Goal: Task Accomplishment & Management: Manage account settings

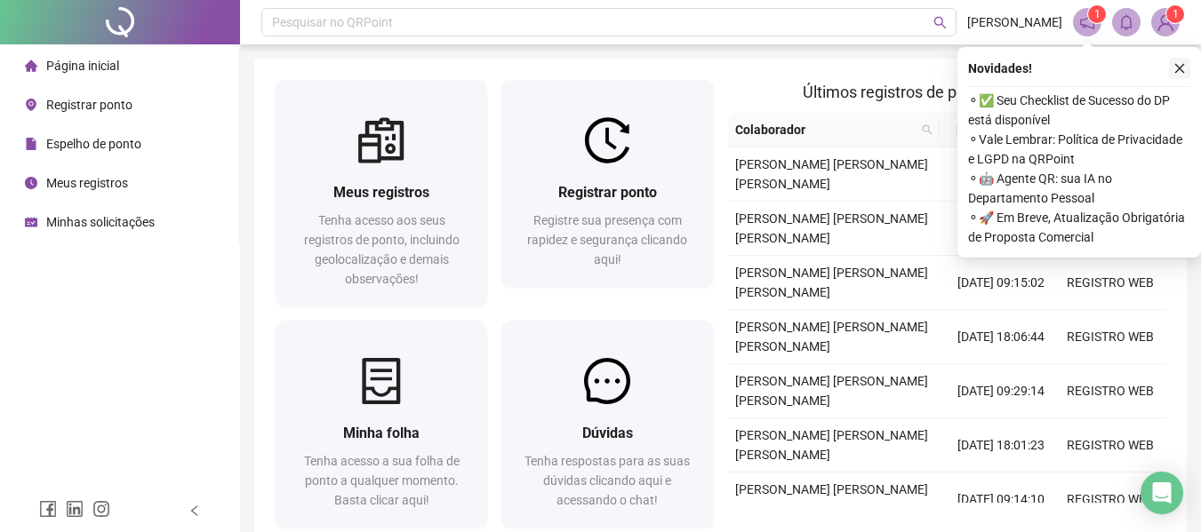
click at [1177, 67] on icon "close" at bounding box center [1179, 68] width 12 height 12
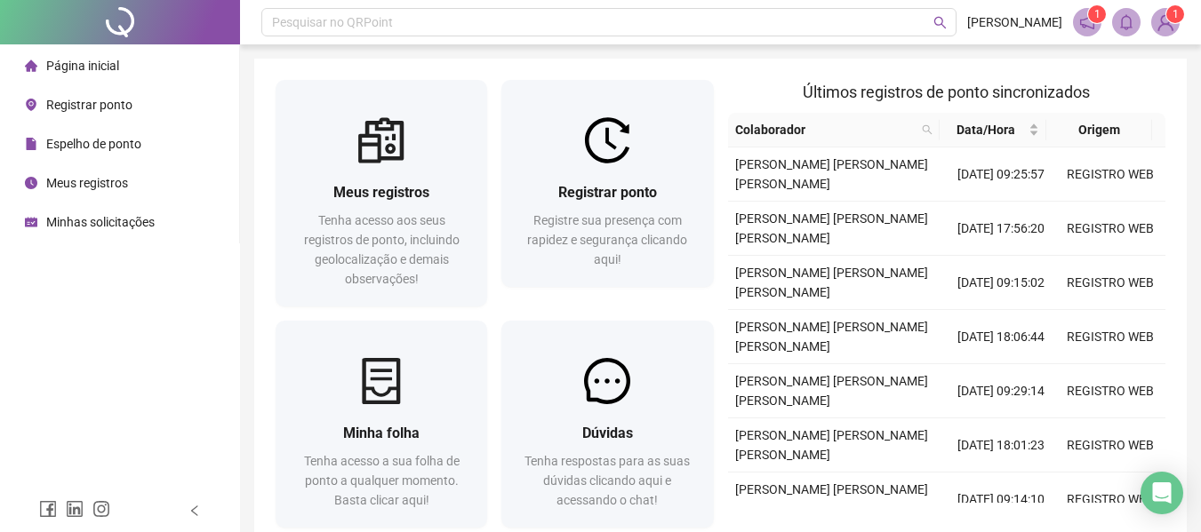
click at [1027, 93] on span "Últimos registros de ponto sincronizados" at bounding box center [946, 92] width 287 height 19
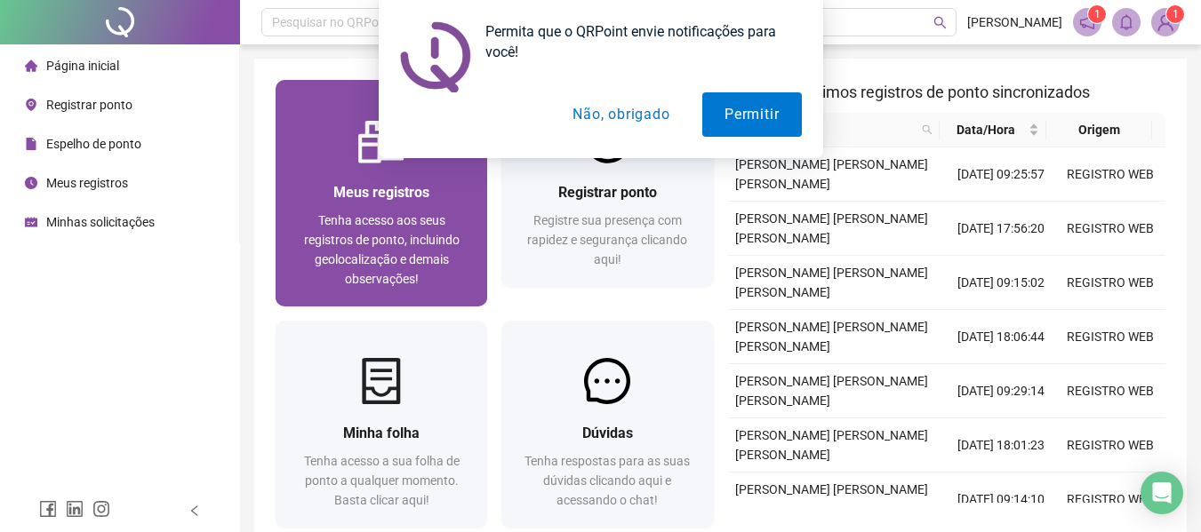
click at [410, 224] on span "Tenha acesso aos seus registros de ponto, incluindo geolocalização e demais obs…" at bounding box center [382, 249] width 156 height 73
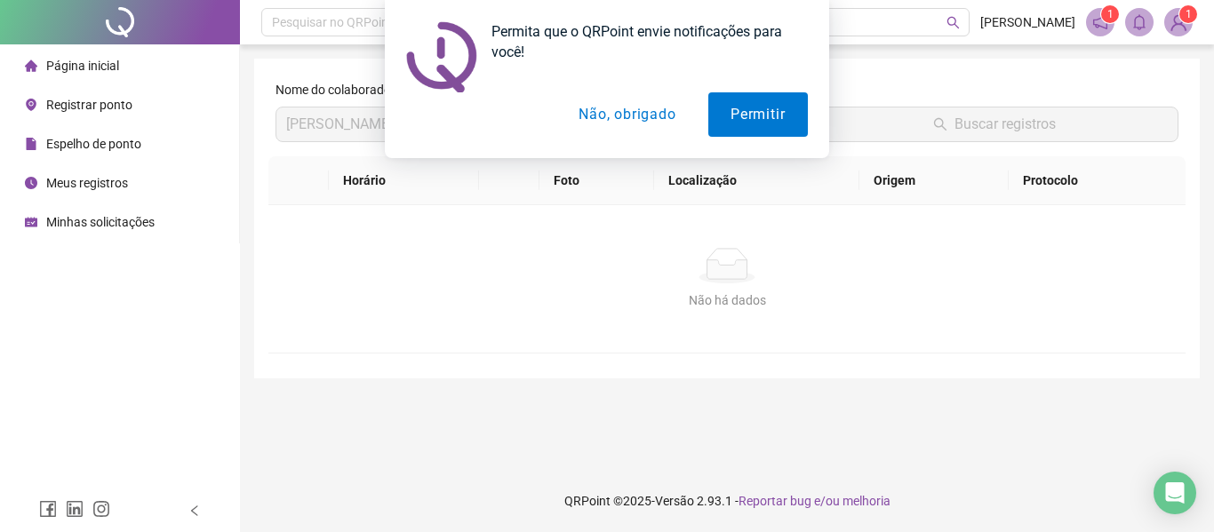
click at [636, 118] on button "Não, obrigado" at bounding box center [627, 114] width 141 height 44
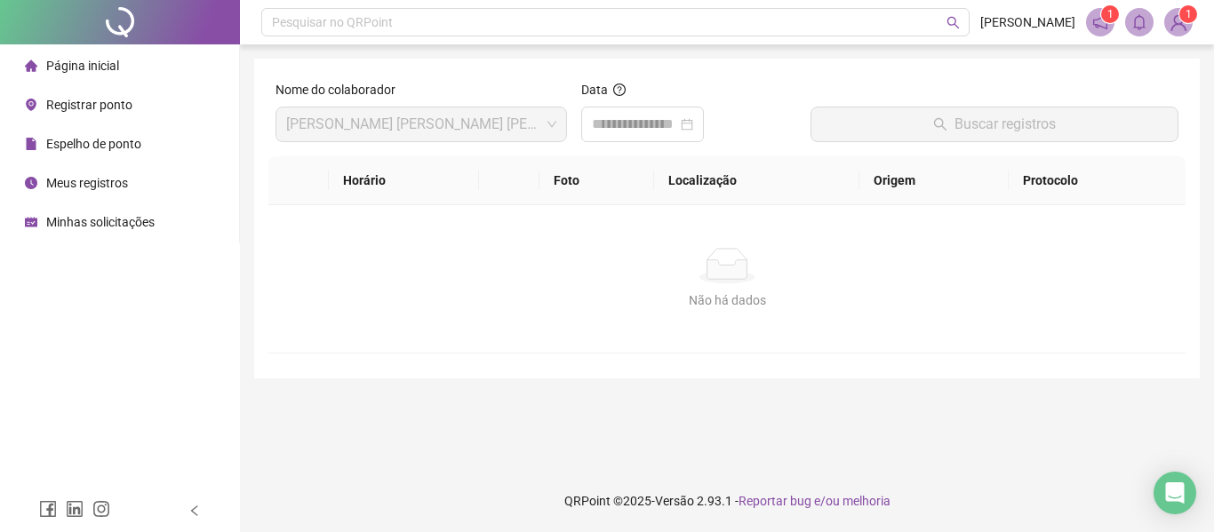
click at [382, 185] on th "Horário" at bounding box center [404, 180] width 151 height 49
click at [370, 176] on th "Horário" at bounding box center [404, 180] width 151 height 49
drag, startPoint x: 657, startPoint y: 116, endPoint x: 708, endPoint y: 135, distance: 55.1
click at [658, 116] on input at bounding box center [634, 124] width 85 height 21
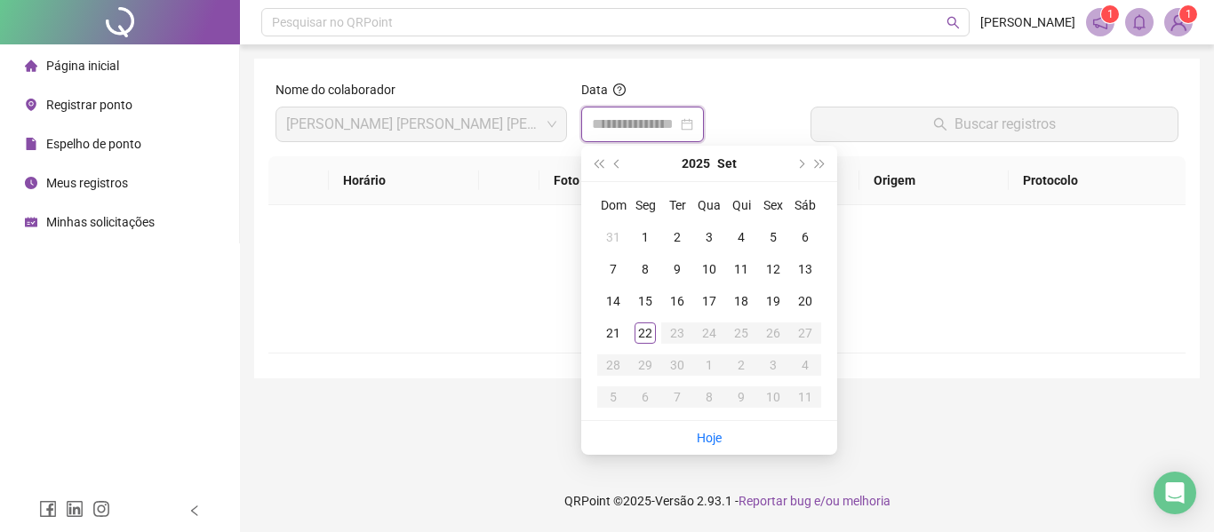
click at [693, 124] on div at bounding box center [642, 124] width 101 height 21
type input "**********"
click at [637, 238] on div "1" at bounding box center [645, 237] width 21 height 21
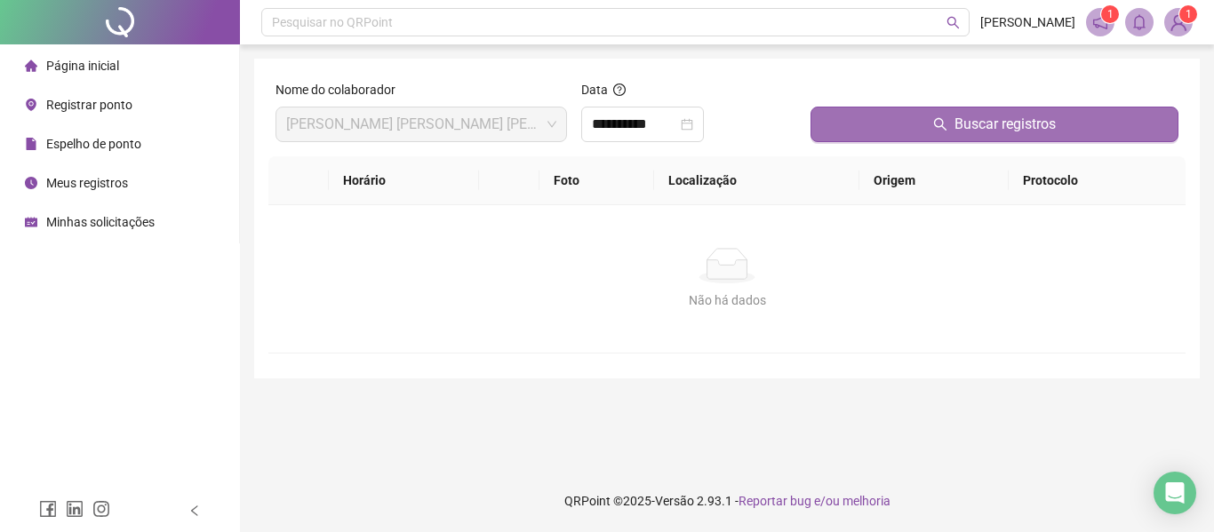
click at [917, 125] on button "Buscar registros" at bounding box center [995, 125] width 368 height 36
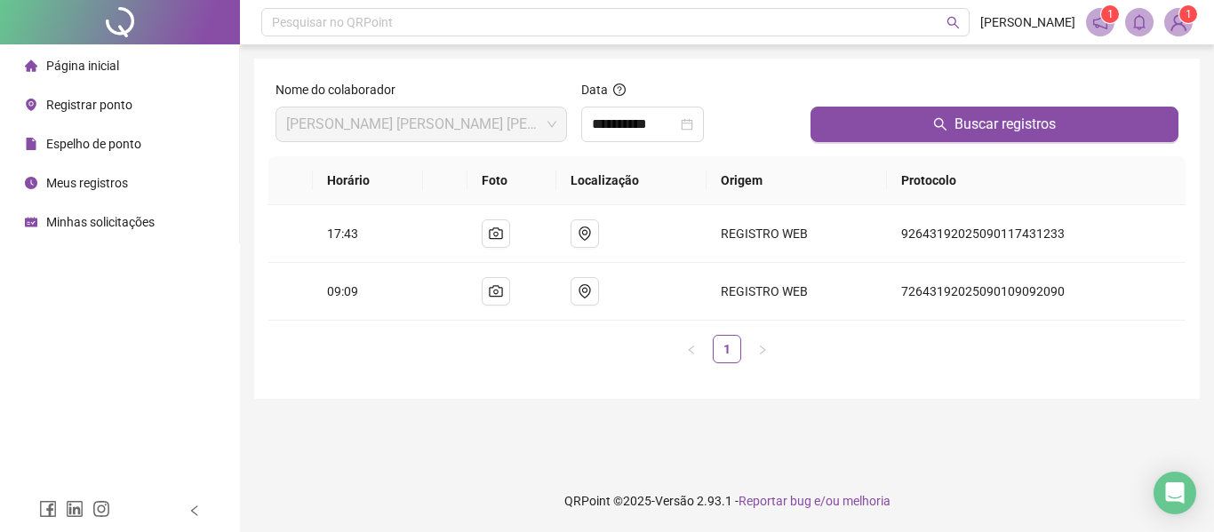
click at [108, 151] on span "Espelho de ponto" at bounding box center [93, 144] width 95 height 14
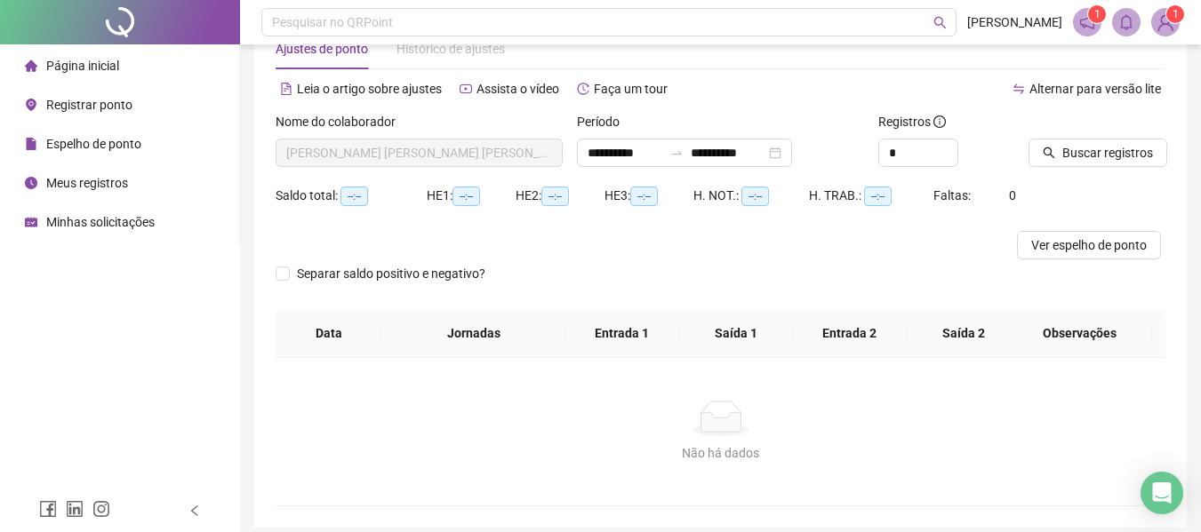
scroll to position [124, 0]
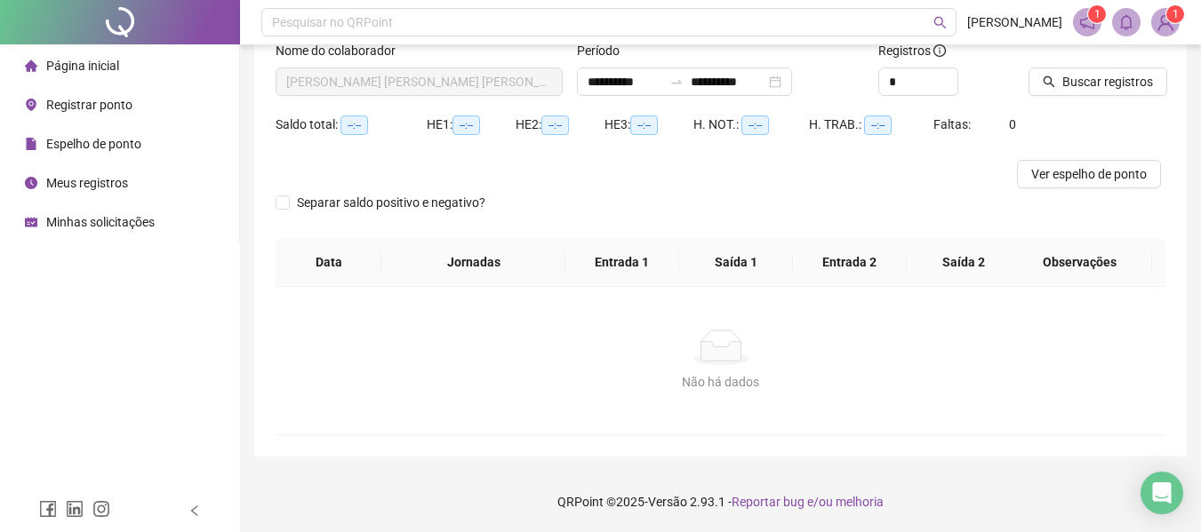
type input "**********"
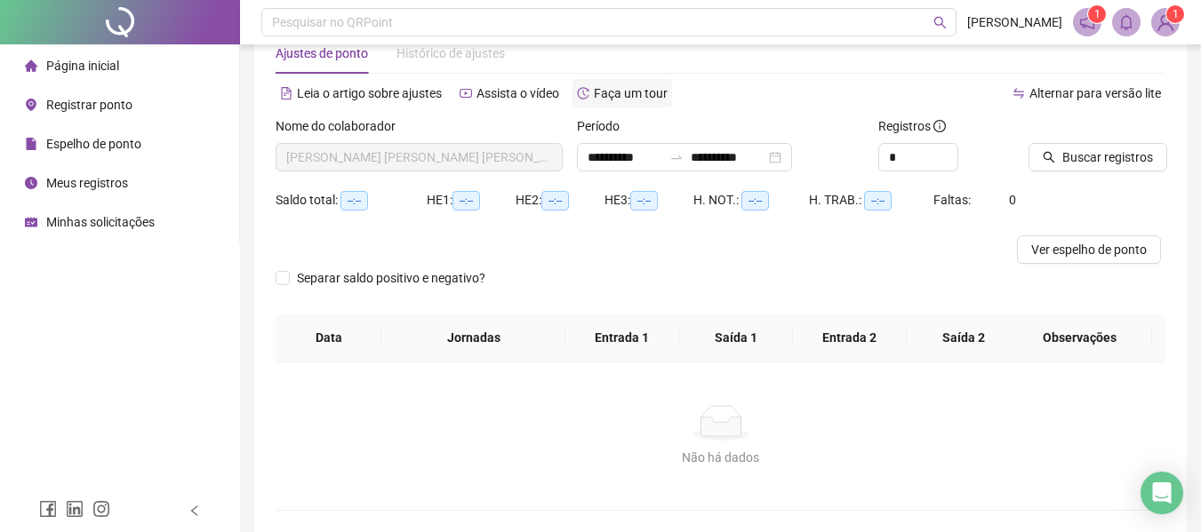
scroll to position [0, 0]
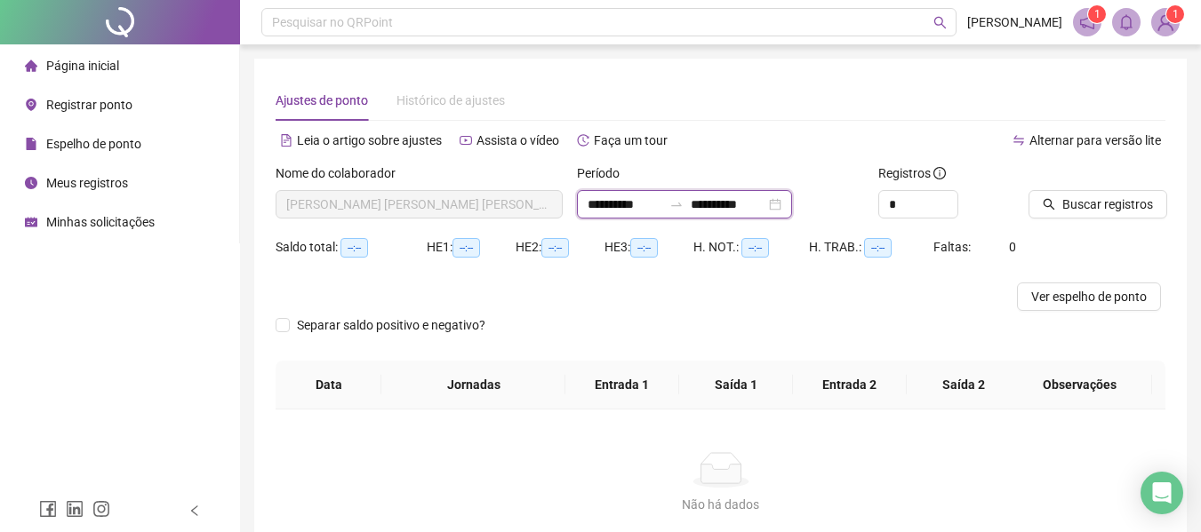
click at [765, 204] on input "**********" at bounding box center [728, 205] width 75 height 20
click at [929, 208] on input "*" at bounding box center [918, 204] width 78 height 27
click at [984, 210] on div "*" at bounding box center [946, 204] width 137 height 28
click at [1123, 204] on span "Buscar registros" at bounding box center [1107, 205] width 91 height 20
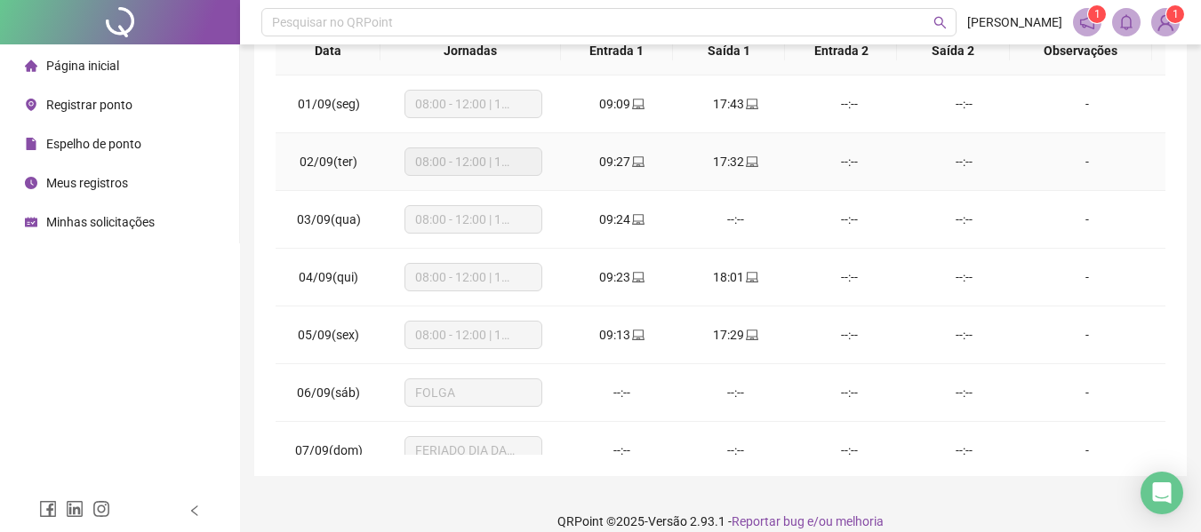
scroll to position [267, 0]
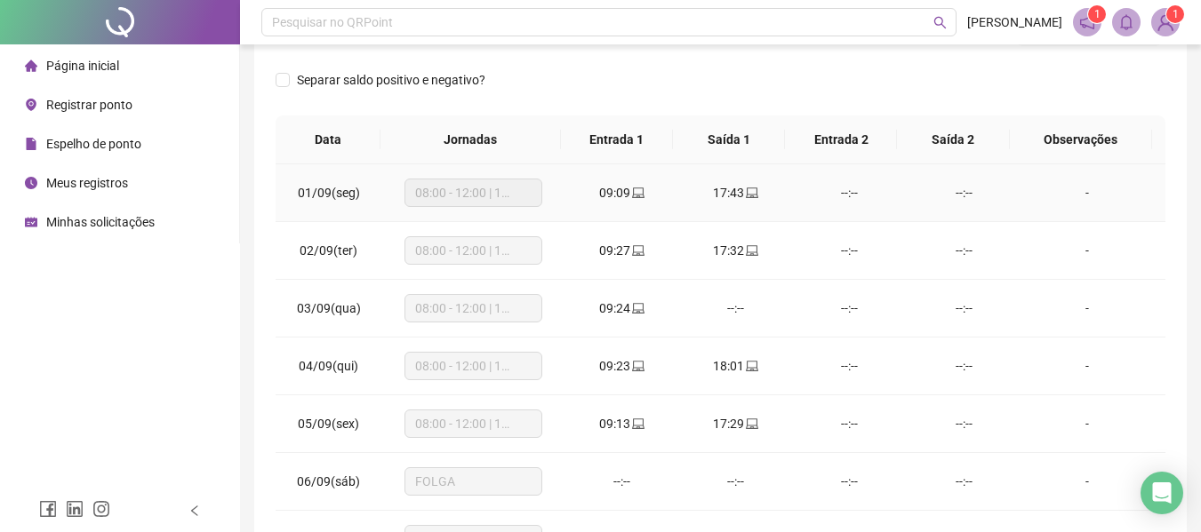
click at [840, 190] on div "--:--" at bounding box center [849, 193] width 85 height 20
click at [842, 195] on div "--:--" at bounding box center [849, 193] width 85 height 20
click at [507, 188] on span "08:00 - 12:00 | 13:00 - 18:00" at bounding box center [473, 193] width 116 height 27
click at [105, 220] on span "Minhas solicitações" at bounding box center [100, 222] width 108 height 14
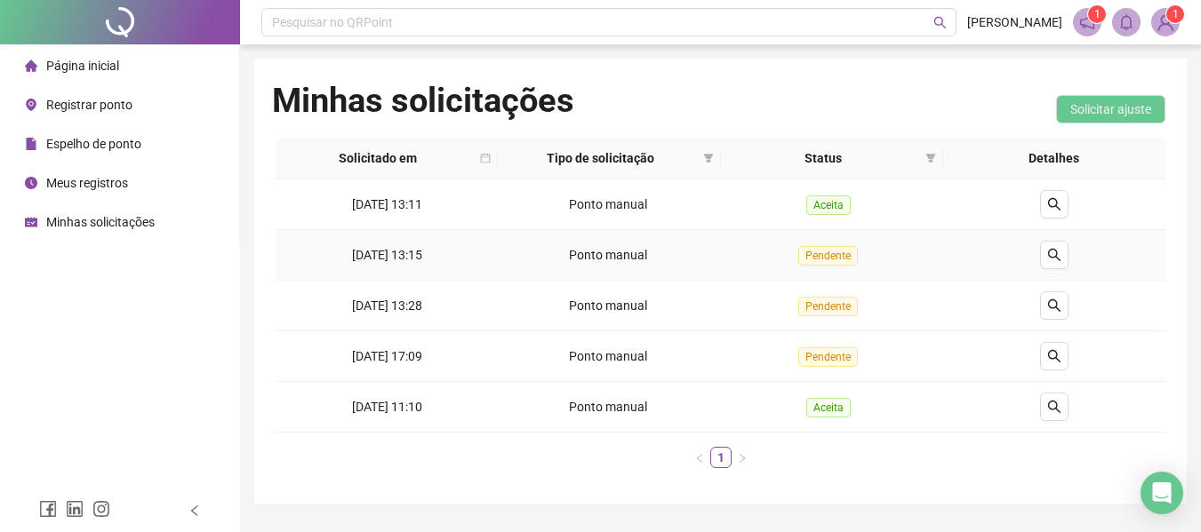
click at [839, 258] on span "Pendente" at bounding box center [828, 256] width 60 height 20
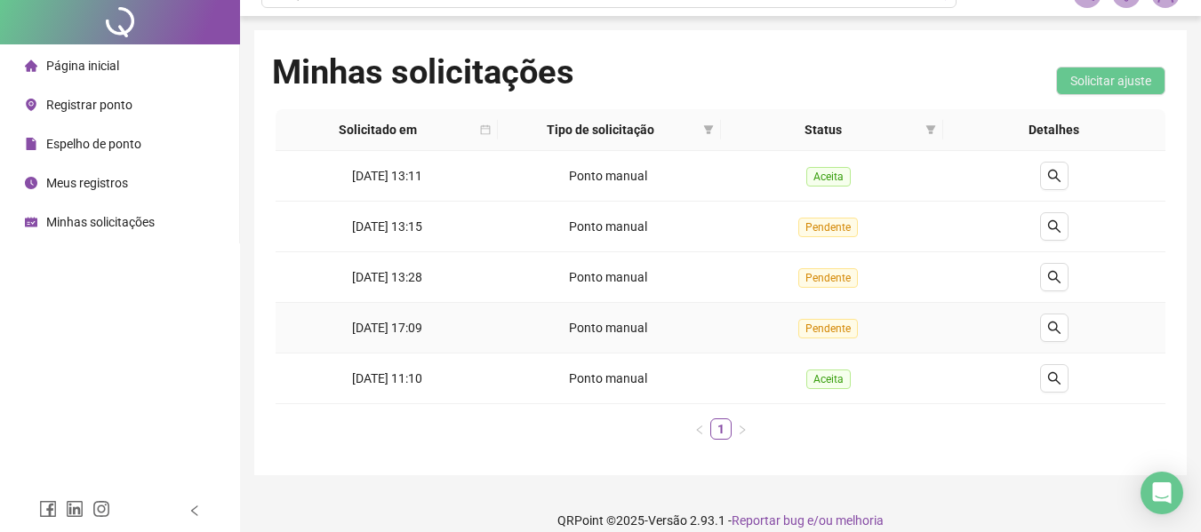
scroll to position [48, 0]
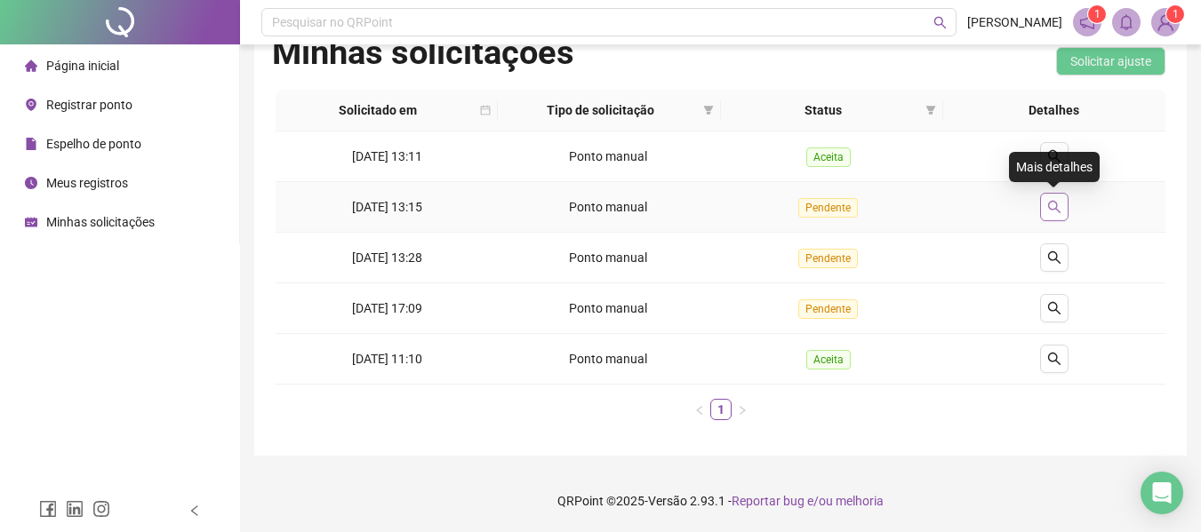
click at [1059, 204] on icon "search" at bounding box center [1054, 207] width 14 height 14
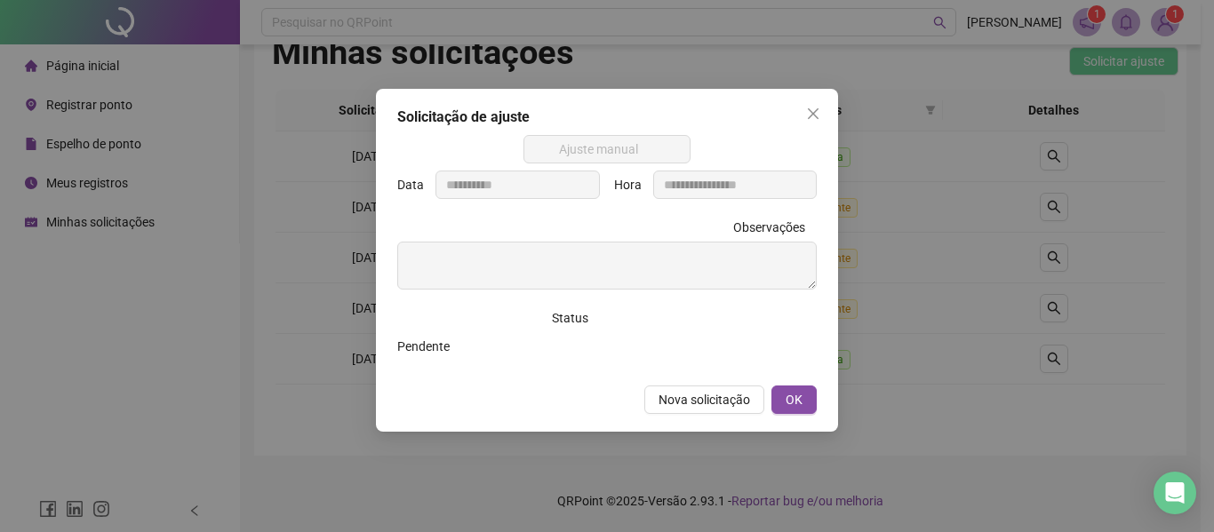
click at [977, 239] on div "**********" at bounding box center [607, 266] width 1214 height 532
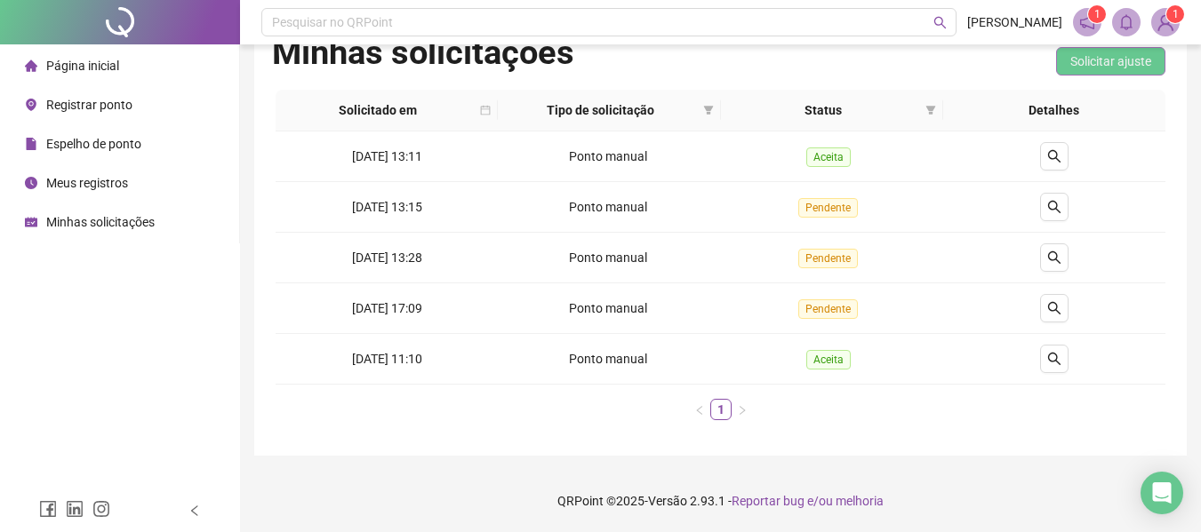
click at [1121, 61] on span "Solicitar ajuste" at bounding box center [1110, 62] width 81 height 20
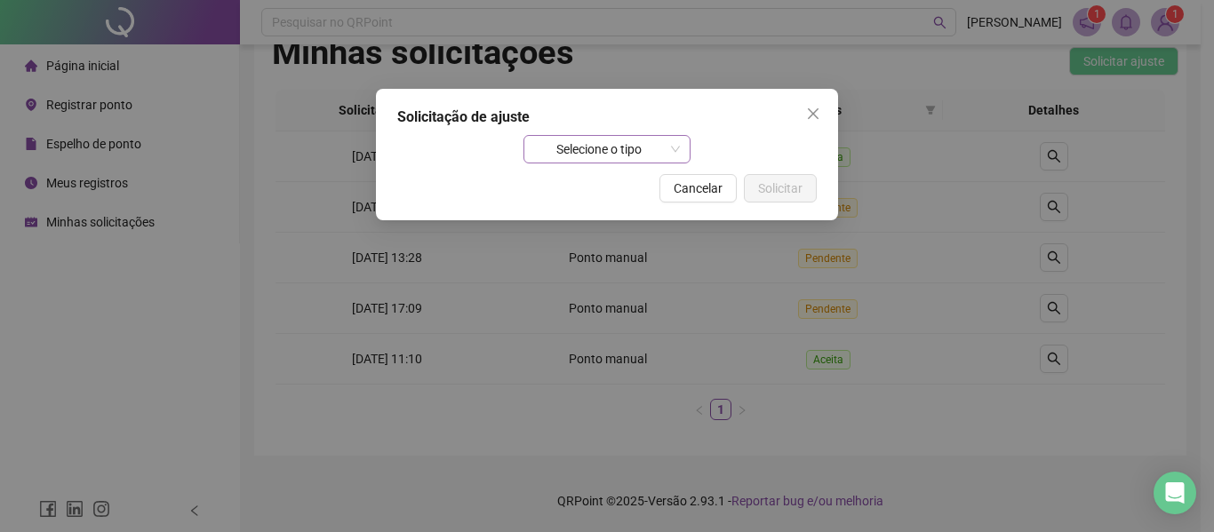
click at [673, 144] on span "Selecione o tipo" at bounding box center [607, 149] width 147 height 27
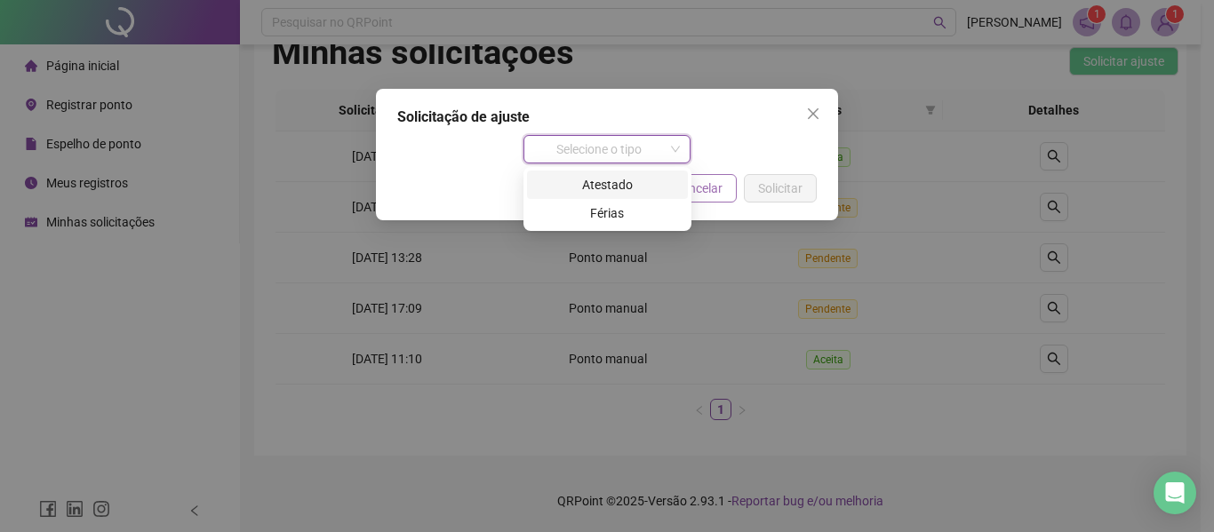
click at [728, 188] on button "Cancelar" at bounding box center [697, 188] width 77 height 28
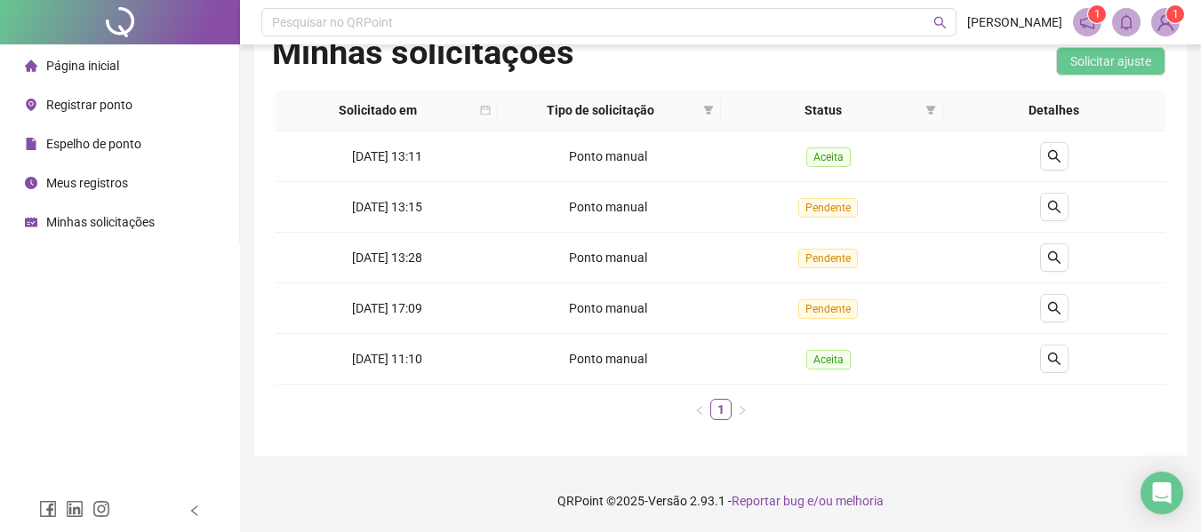
click at [92, 184] on span "Meus registros" at bounding box center [87, 183] width 82 height 14
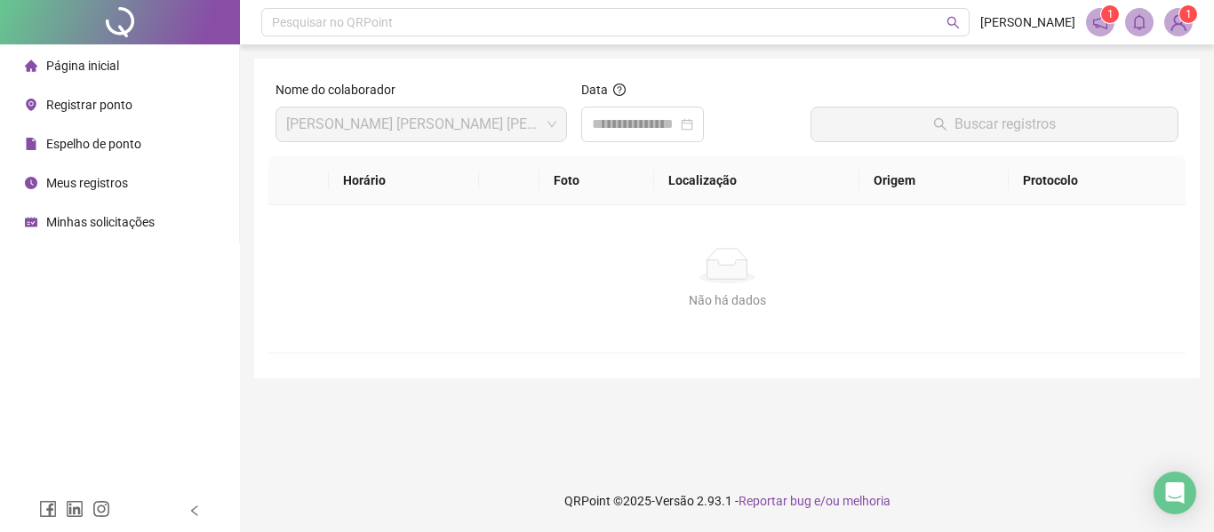
click at [1187, 20] on span "1" at bounding box center [1189, 14] width 6 height 12
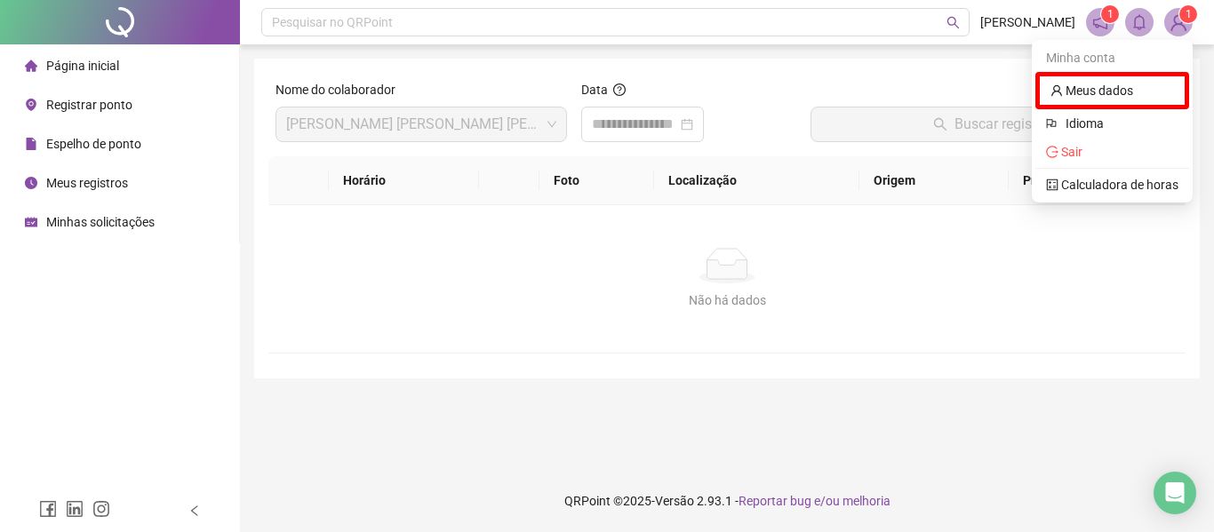
click at [1102, 20] on sup "1" at bounding box center [1110, 14] width 18 height 18
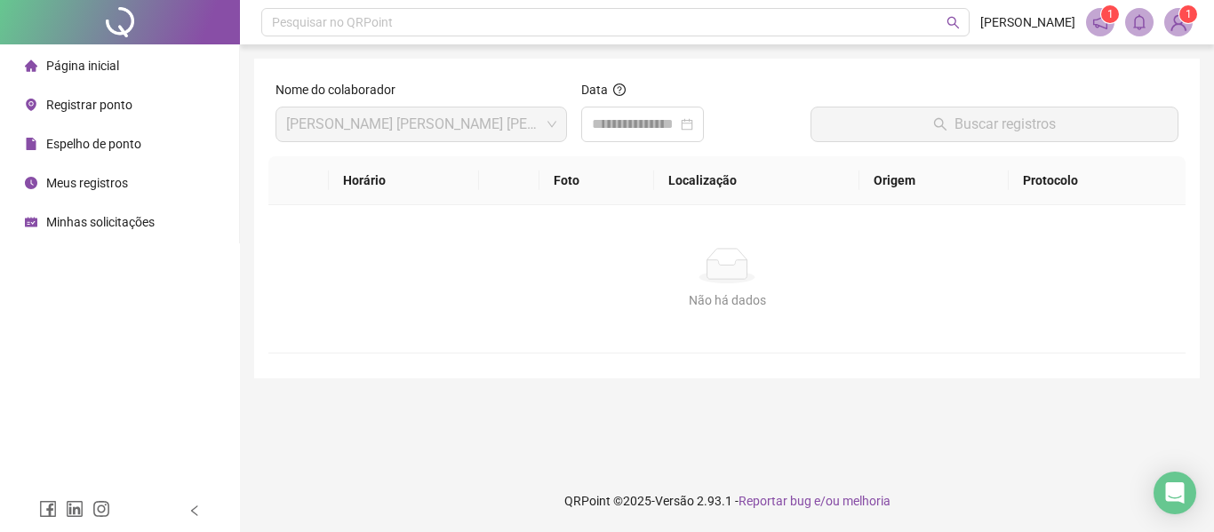
click at [1102, 20] on sup "1" at bounding box center [1110, 14] width 18 height 18
click at [1105, 14] on sup "1" at bounding box center [1110, 14] width 18 height 18
click at [1112, 17] on span "1" at bounding box center [1110, 14] width 6 height 12
click at [1099, 32] on span at bounding box center [1100, 22] width 28 height 28
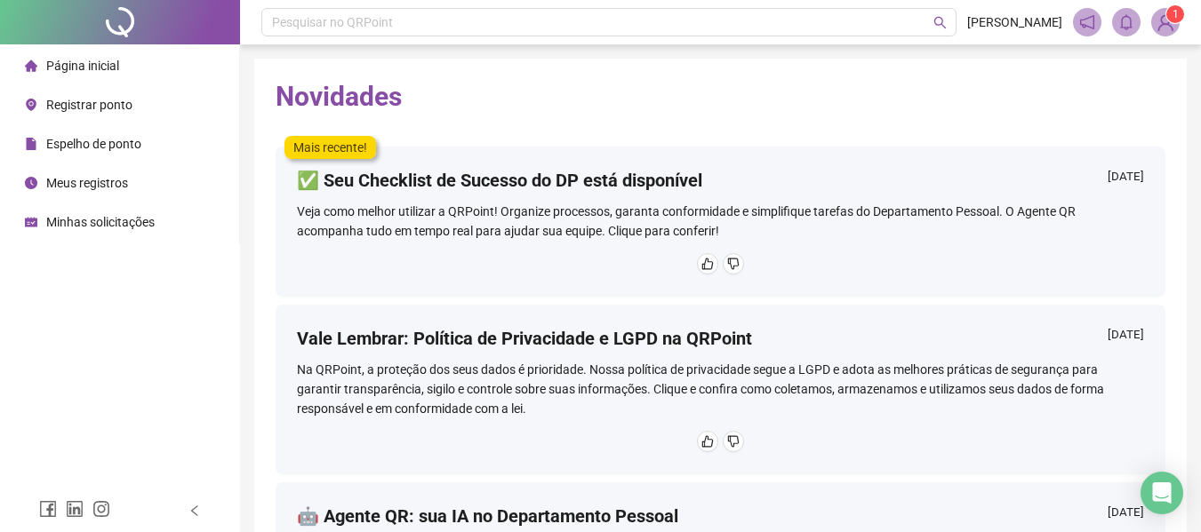
click at [1167, 22] on img at bounding box center [1165, 22] width 27 height 27
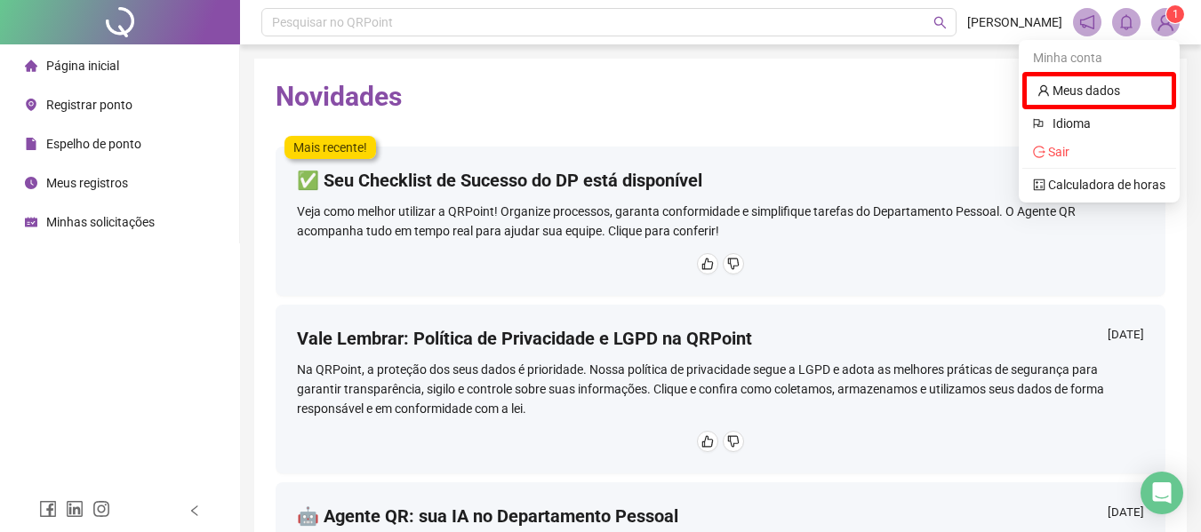
click at [92, 60] on span "Página inicial" at bounding box center [82, 66] width 73 height 14
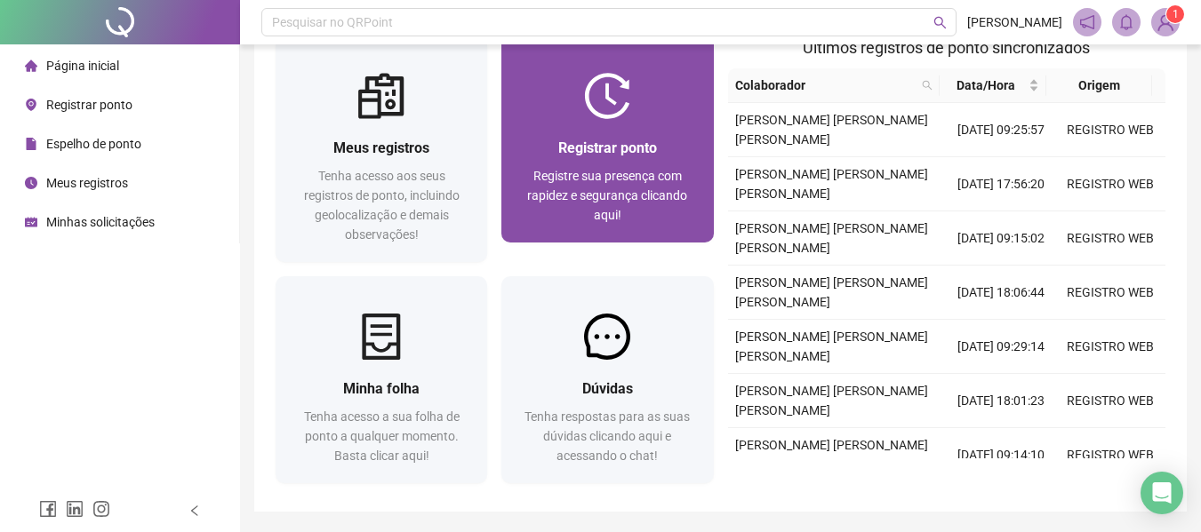
scroll to position [100, 0]
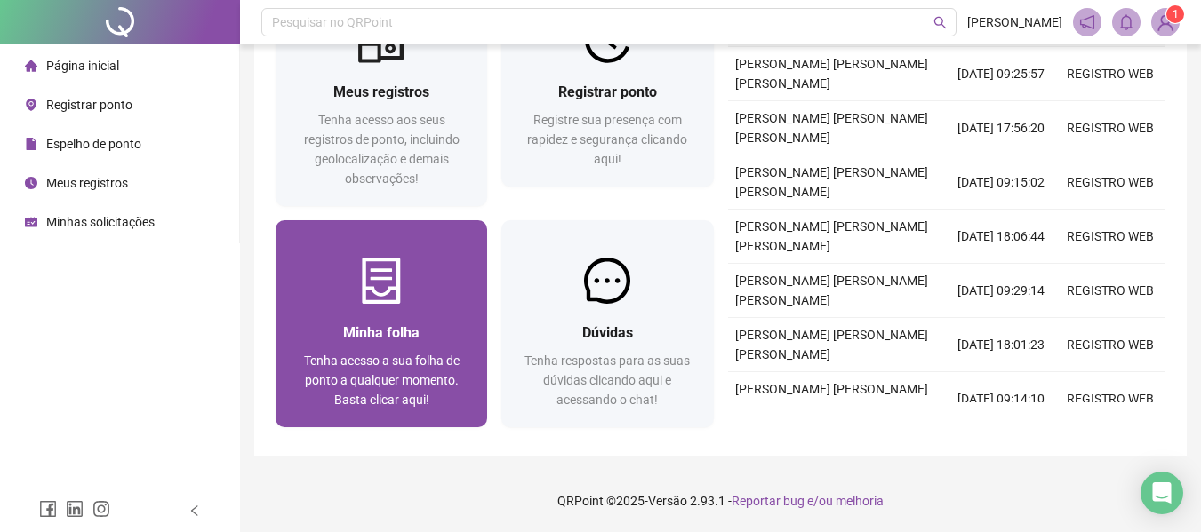
click at [426, 324] on div "Minha folha" at bounding box center [381, 333] width 169 height 22
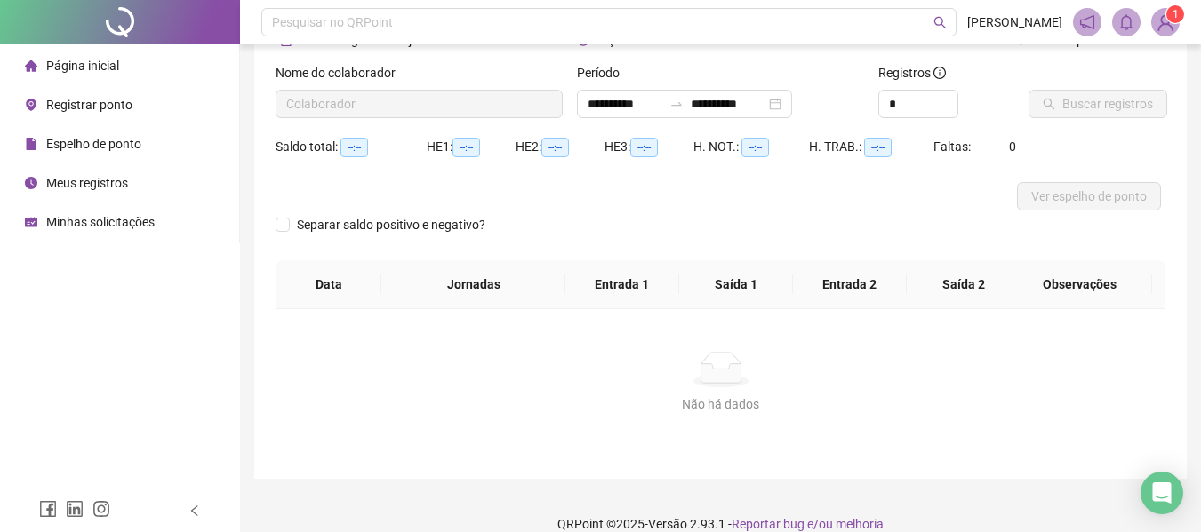
type input "**********"
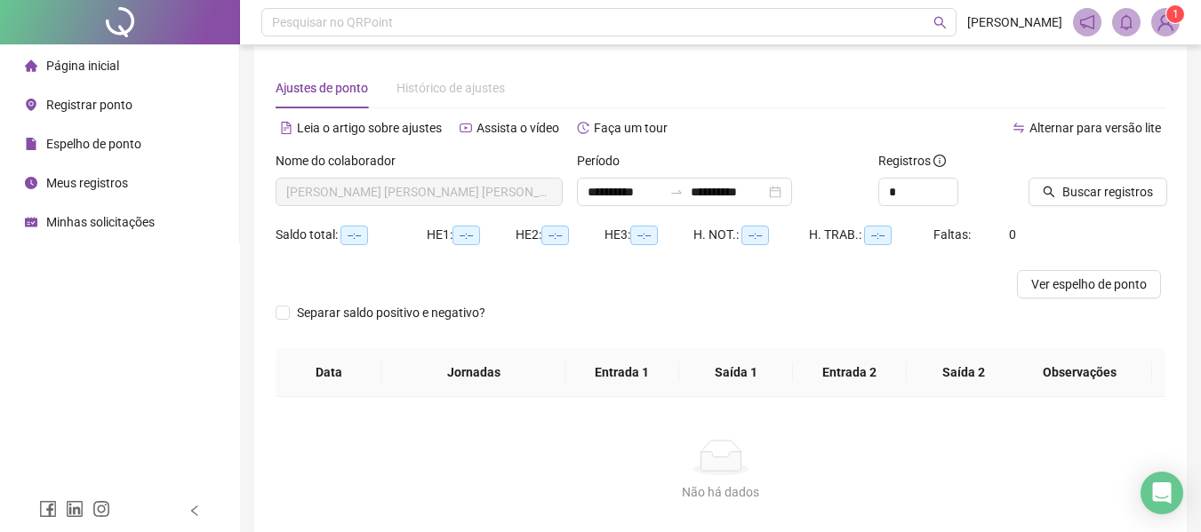
scroll to position [12, 0]
click at [792, 190] on div "**********" at bounding box center [684, 193] width 215 height 28
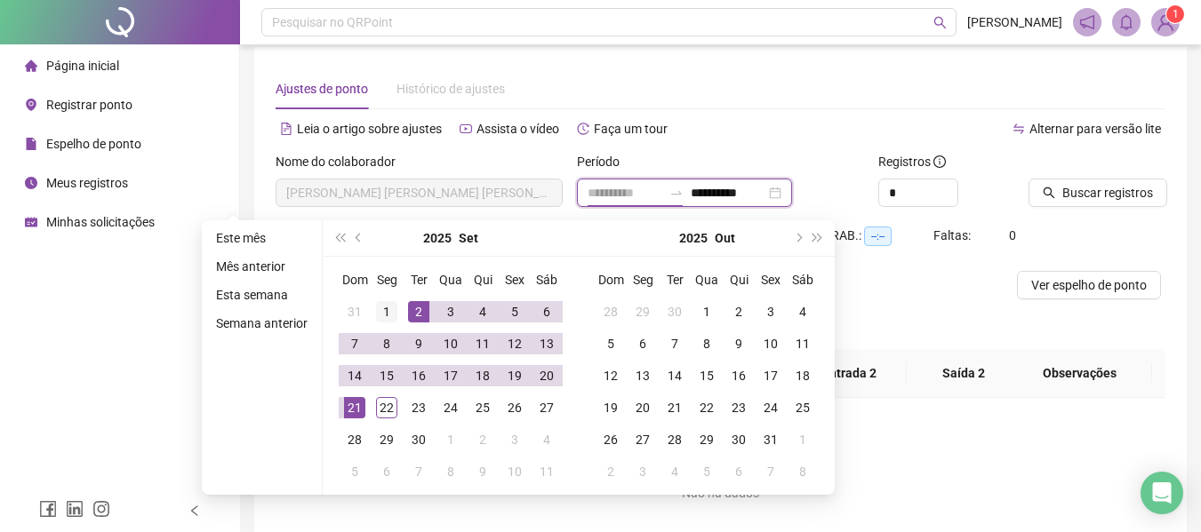
type input "**********"
click at [390, 311] on div "1" at bounding box center [386, 311] width 21 height 21
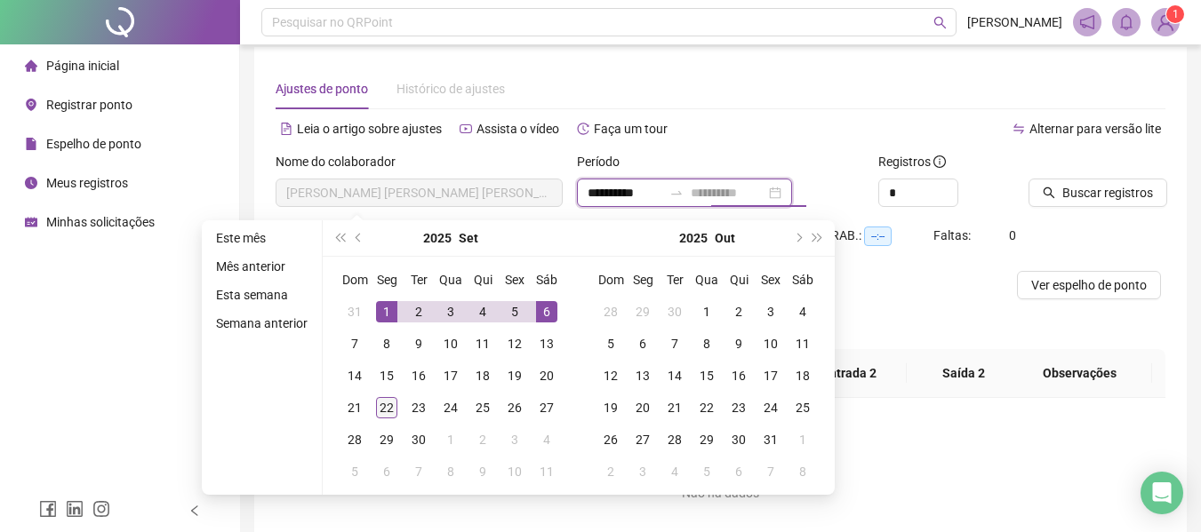
type input "**********"
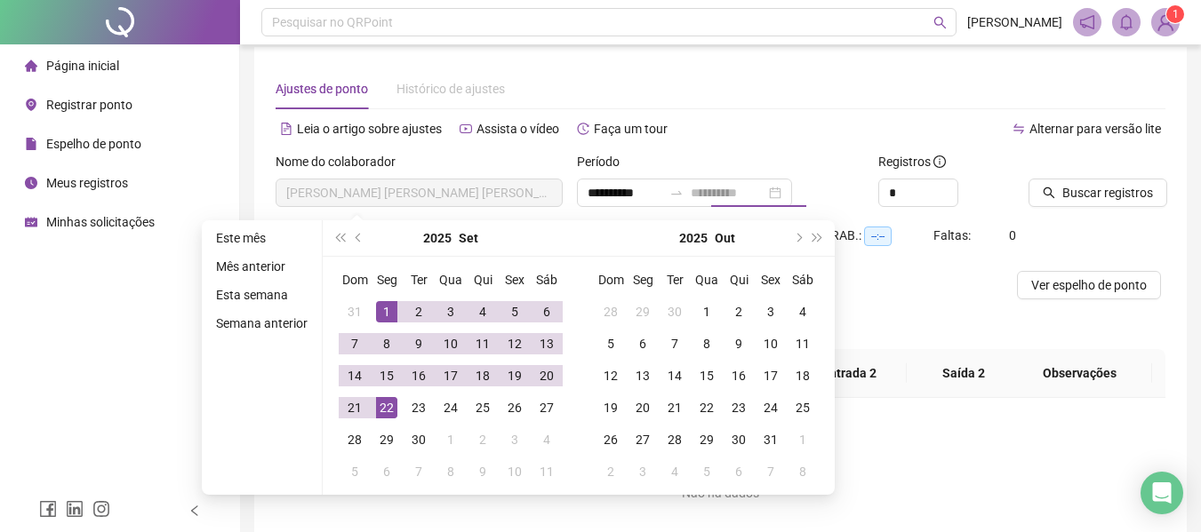
click at [380, 403] on div "22" at bounding box center [386, 407] width 21 height 21
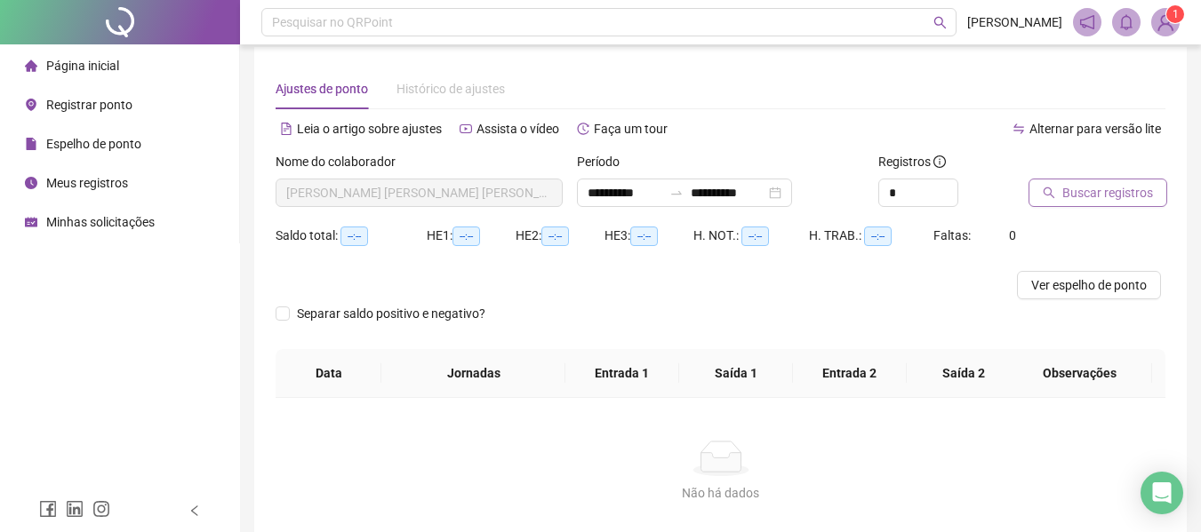
click at [1060, 200] on button "Buscar registros" at bounding box center [1097, 193] width 139 height 28
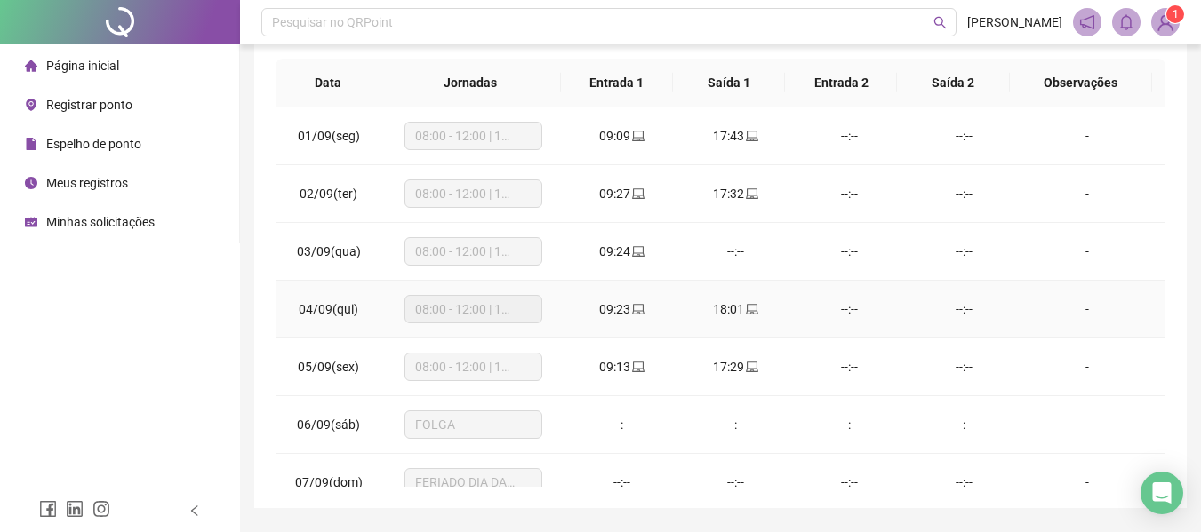
scroll to position [198, 0]
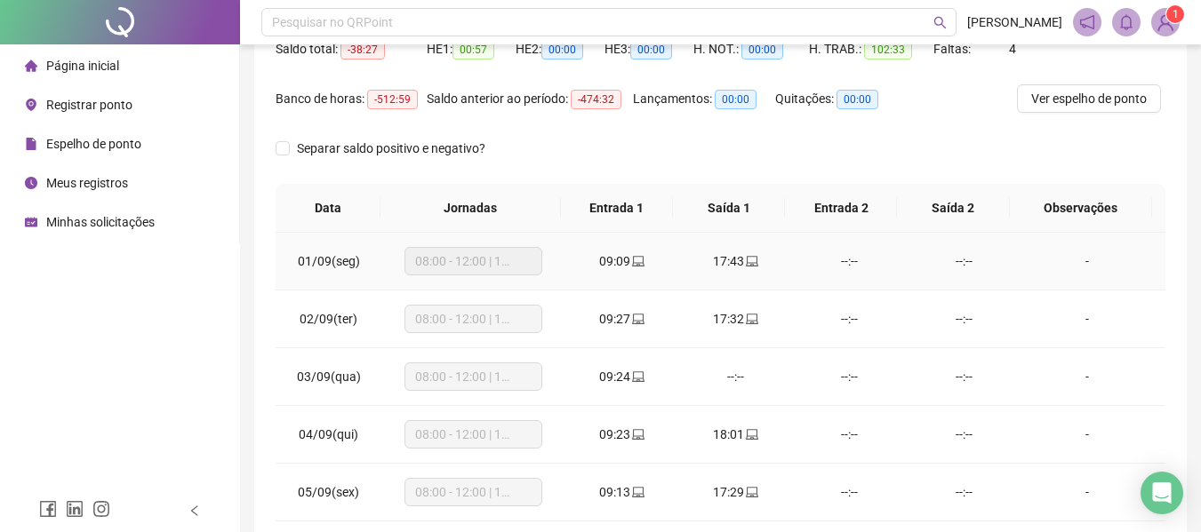
click at [1075, 268] on div "-" at bounding box center [1087, 262] width 105 height 20
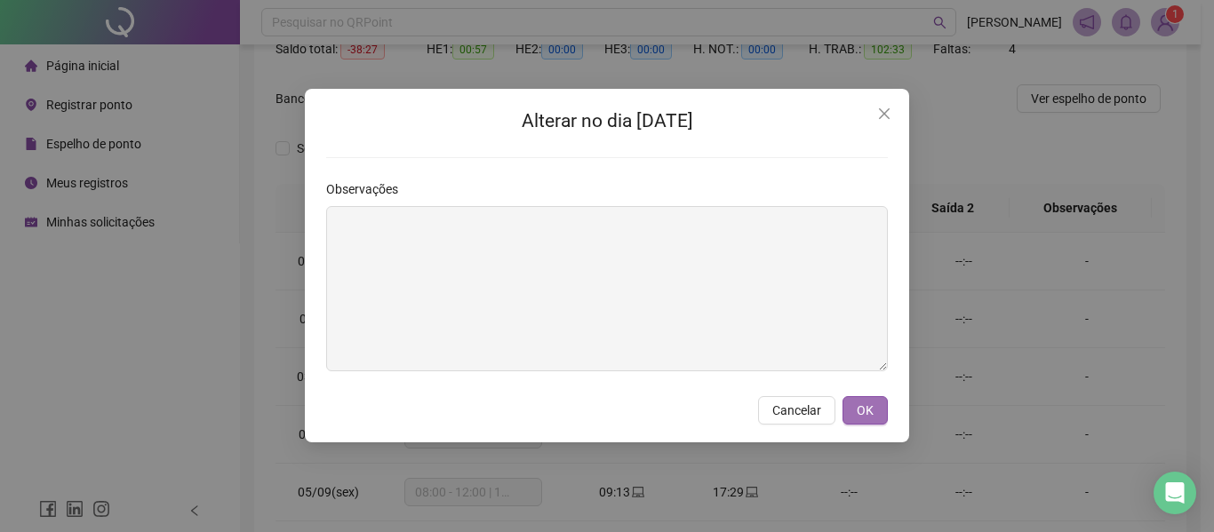
click at [854, 410] on button "OK" at bounding box center [865, 410] width 45 height 28
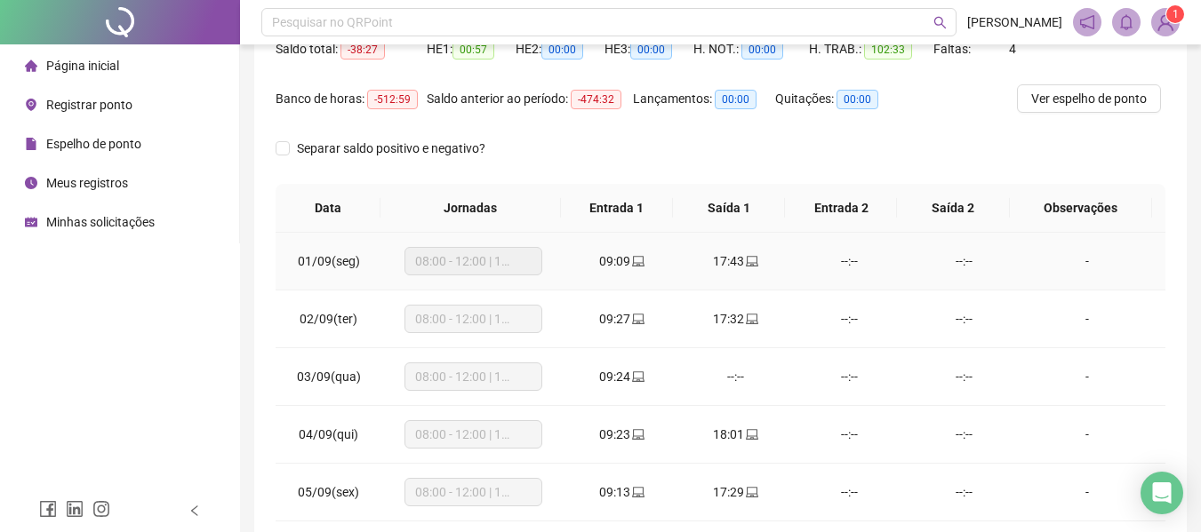
click at [836, 266] on div "--:--" at bounding box center [849, 262] width 85 height 20
click at [841, 261] on div "--:--" at bounding box center [849, 262] width 85 height 20
drag, startPoint x: 317, startPoint y: 260, endPoint x: 361, endPoint y: 266, distance: 44.0
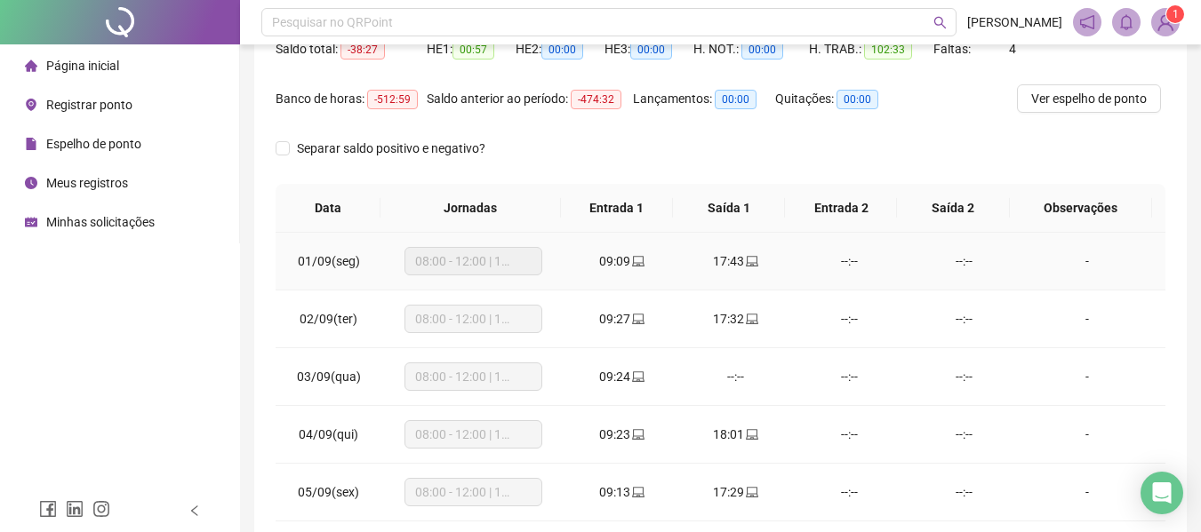
click at [320, 260] on span "01/09(seg)" at bounding box center [329, 261] width 62 height 14
click at [415, 260] on span "08:00 - 12:00 | 13:00 - 18:00" at bounding box center [473, 261] width 116 height 27
click at [437, 260] on span "08:00 - 12:00 | 13:00 - 18:00" at bounding box center [473, 261] width 116 height 27
click at [469, 261] on span "08:00 - 12:00 | 13:00 - 18:00" at bounding box center [473, 261] width 116 height 27
drag, startPoint x: 739, startPoint y: 212, endPoint x: 780, endPoint y: 211, distance: 41.8
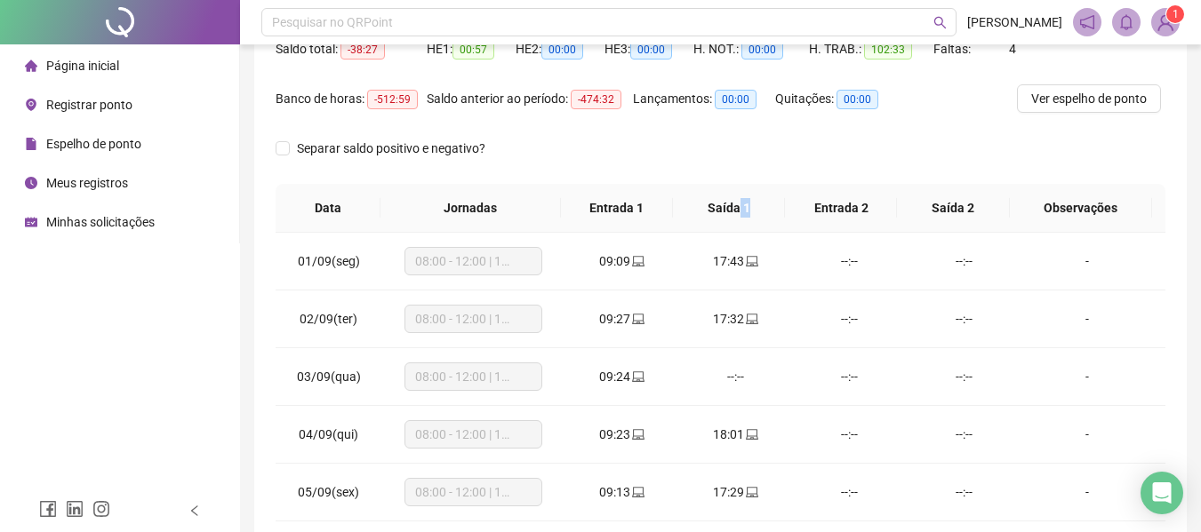
click at [780, 211] on th "Saída 1" at bounding box center [729, 208] width 112 height 49
click at [789, 172] on div "Separar saldo positivo e negativo?" at bounding box center [721, 159] width 890 height 50
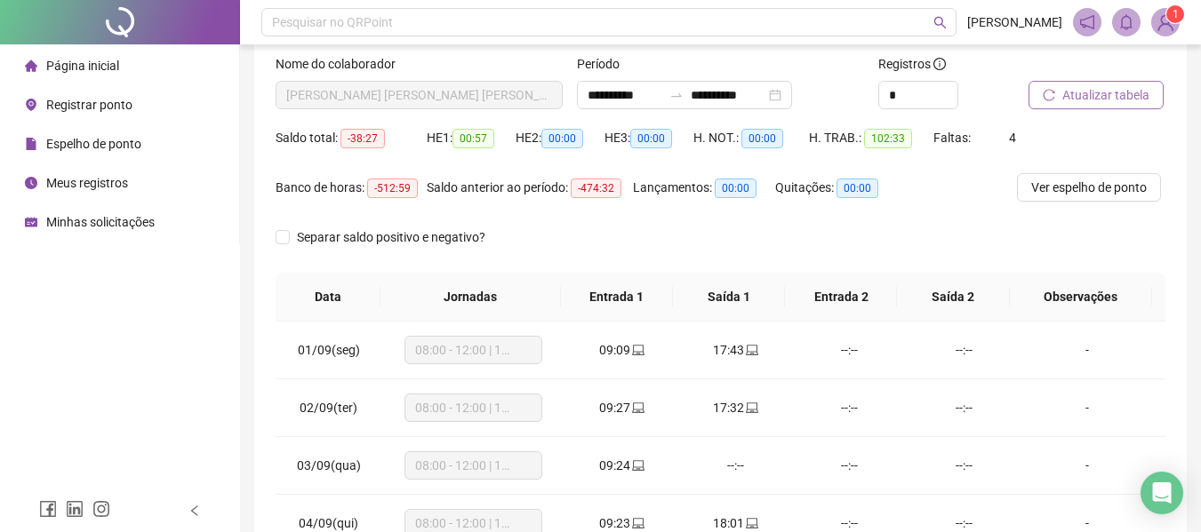
click at [1131, 81] on button "Atualizar tabela" at bounding box center [1095, 95] width 135 height 28
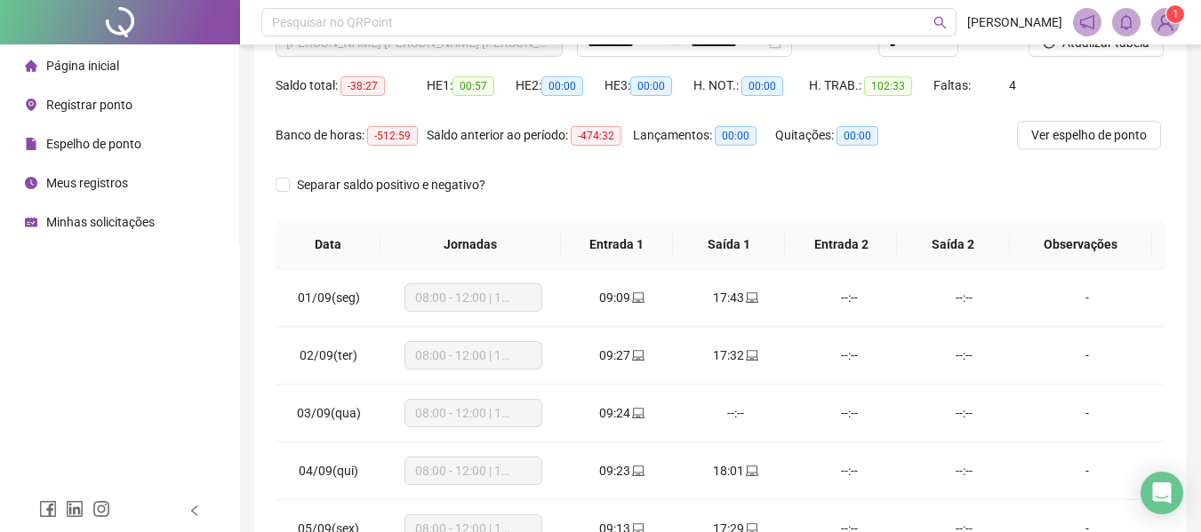
scroll to position [198, 0]
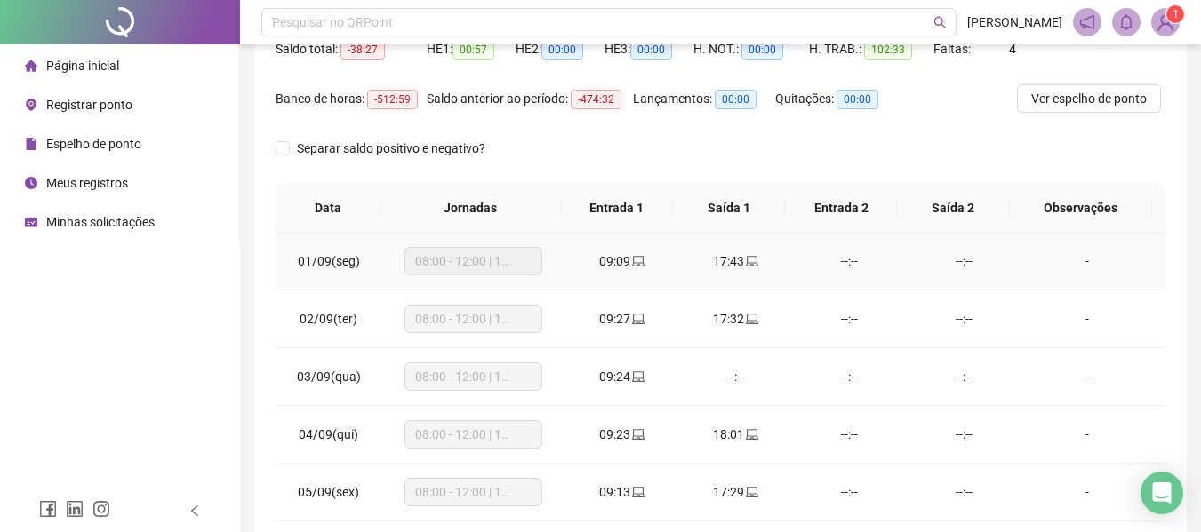
click at [337, 263] on span "01/09(seg)" at bounding box center [329, 261] width 62 height 14
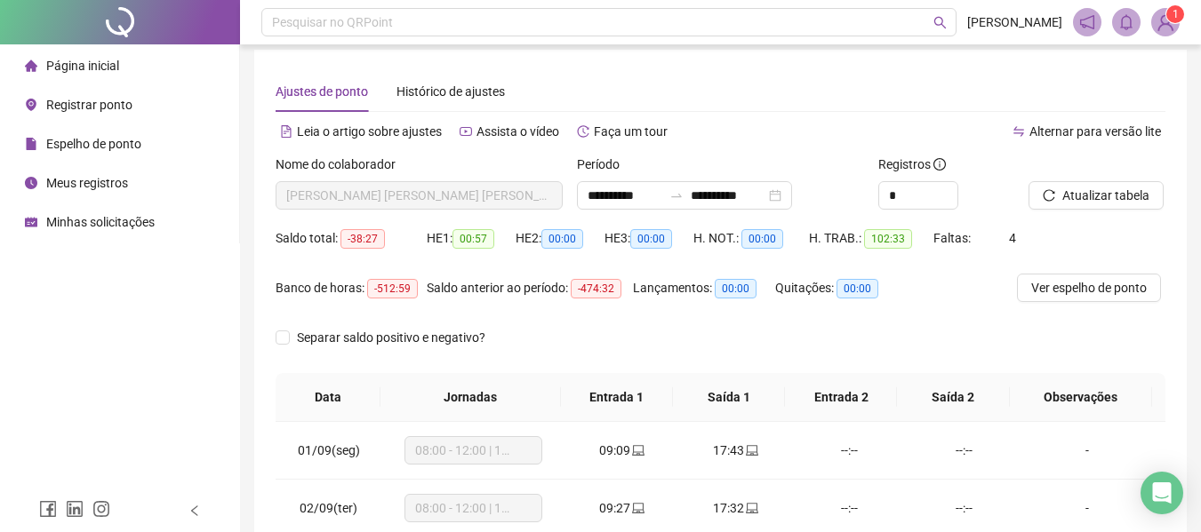
scroll to position [0, 0]
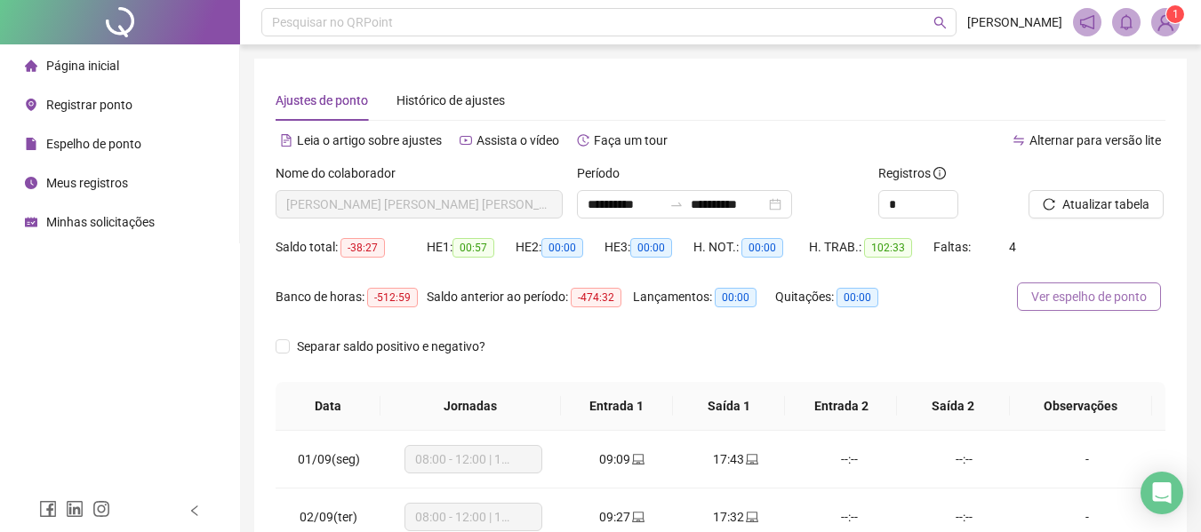
click at [1071, 297] on span "Ver espelho de ponto" at bounding box center [1089, 297] width 116 height 20
